Goal: Find specific page/section: Find specific page/section

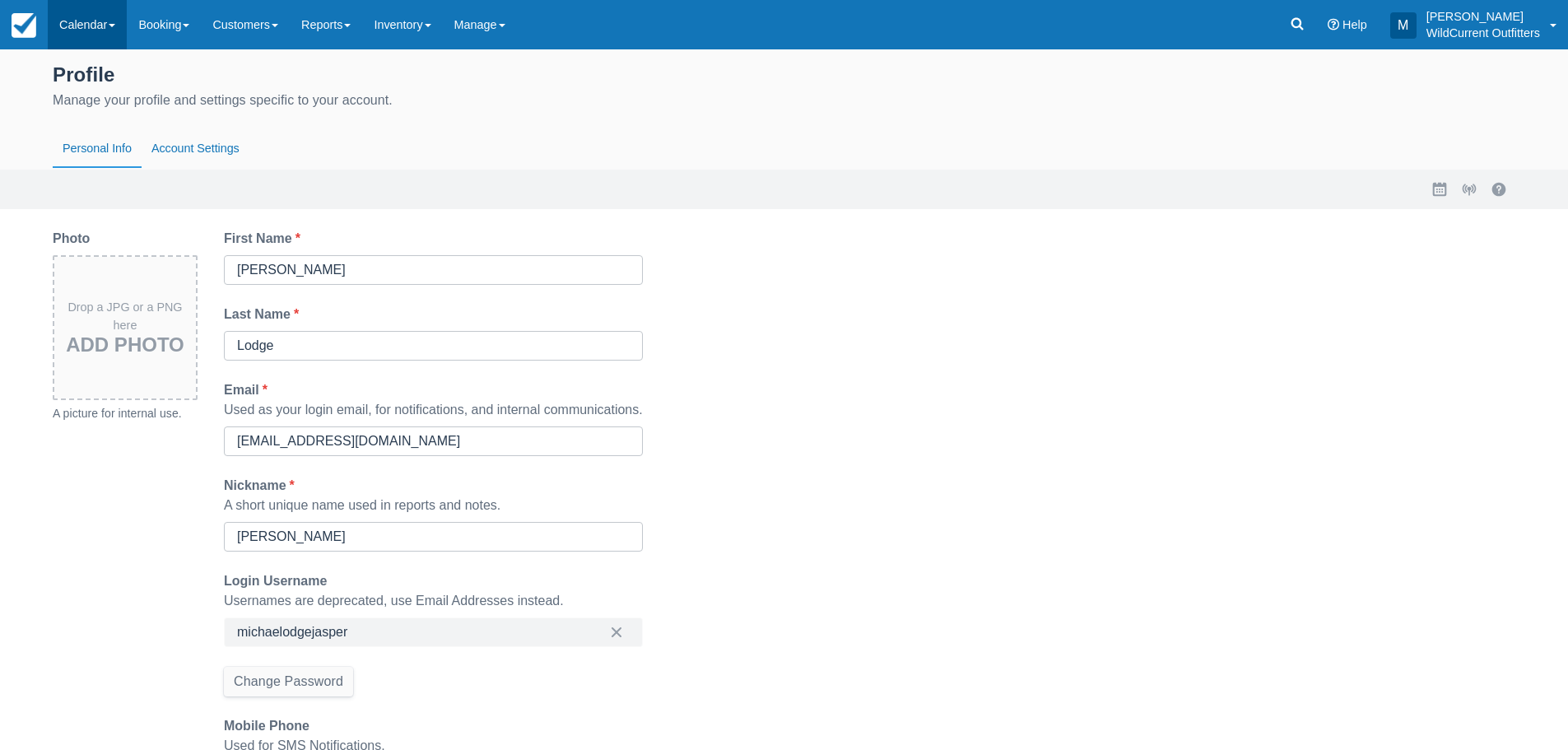
click at [113, 28] on link "Calendar" at bounding box center [87, 25] width 79 height 50
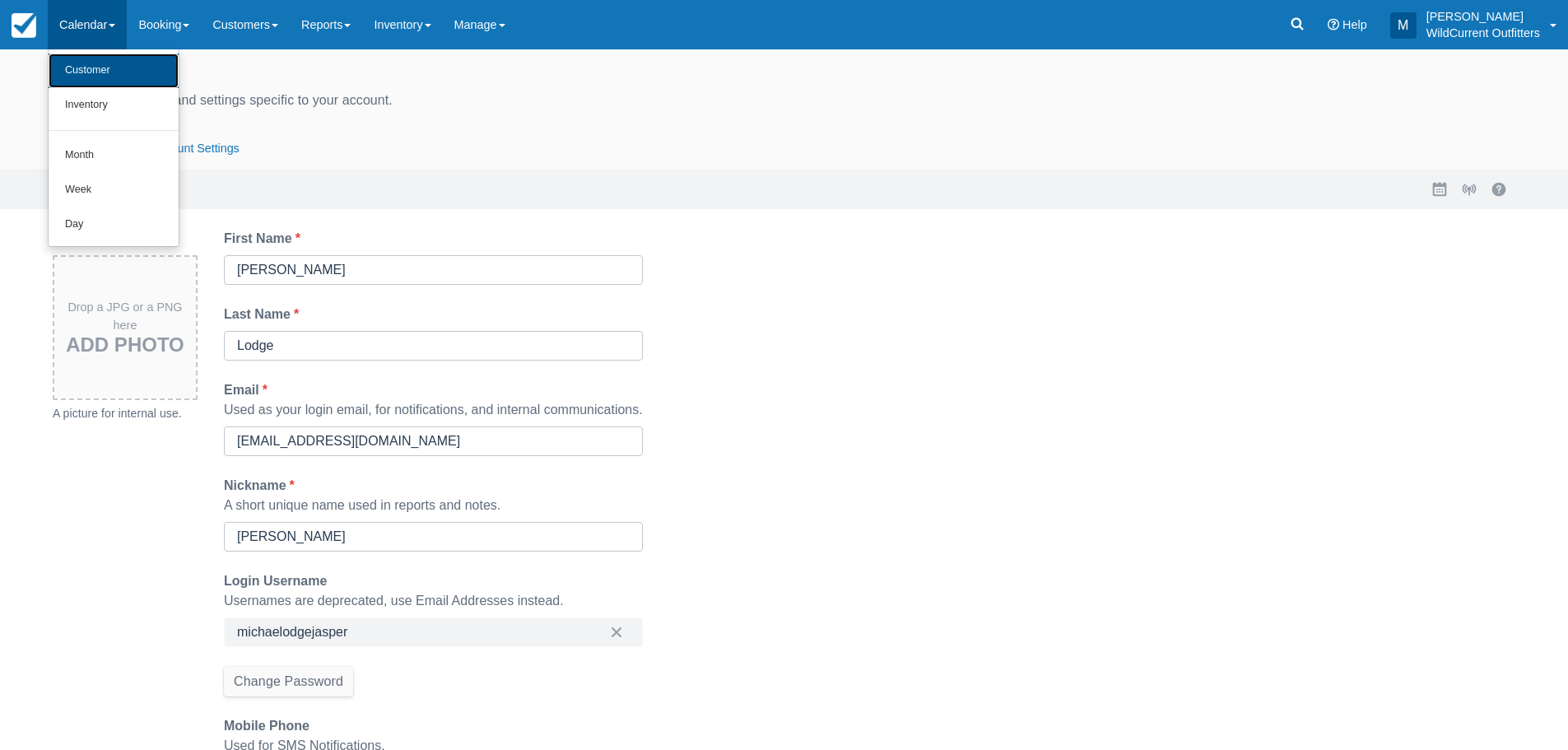
click at [120, 76] on link "Customer" at bounding box center [113, 70] width 130 height 34
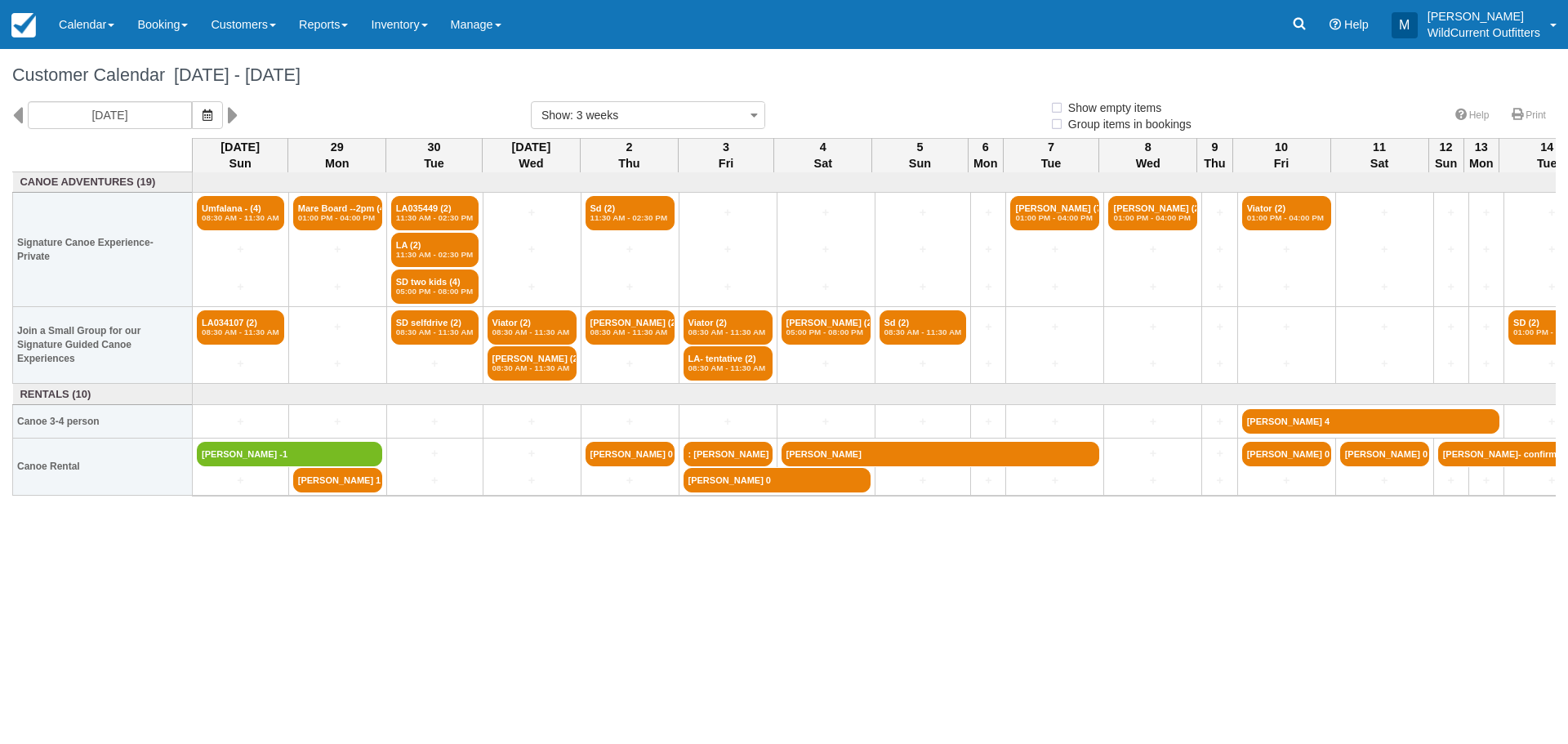
select select
